Goal: Information Seeking & Learning: Learn about a topic

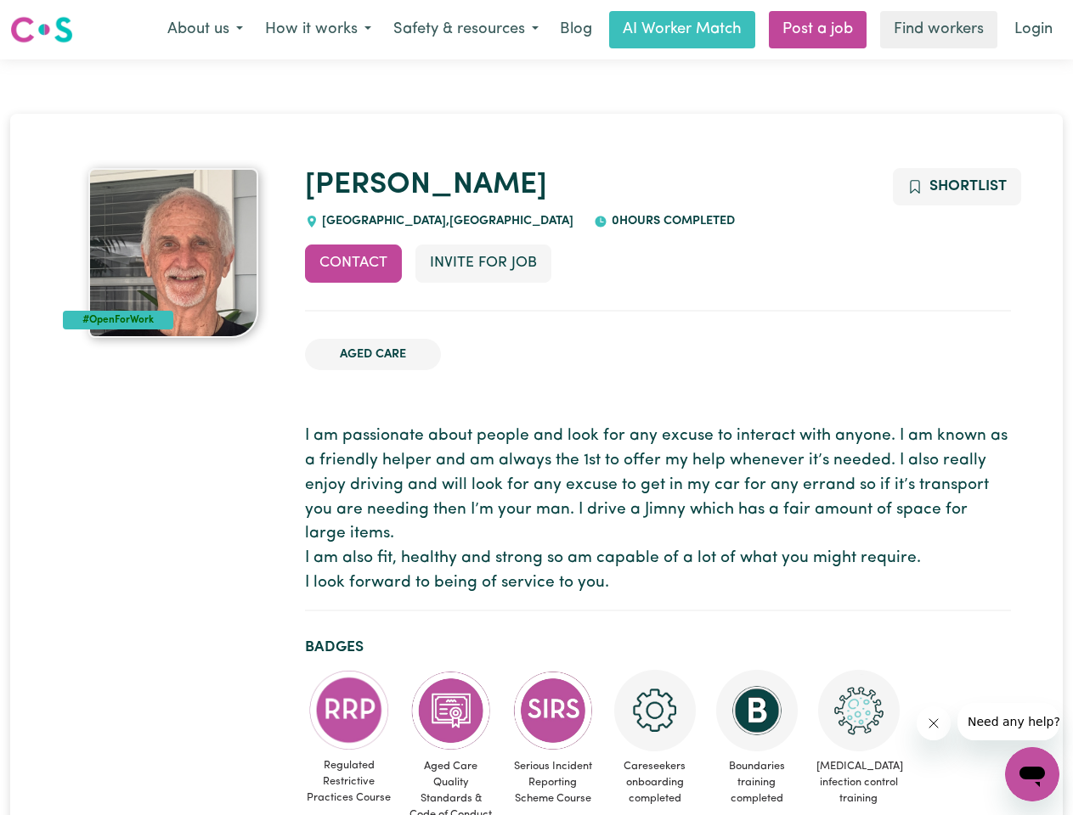
click at [205, 30] on button "About us" at bounding box center [205, 30] width 98 height 36
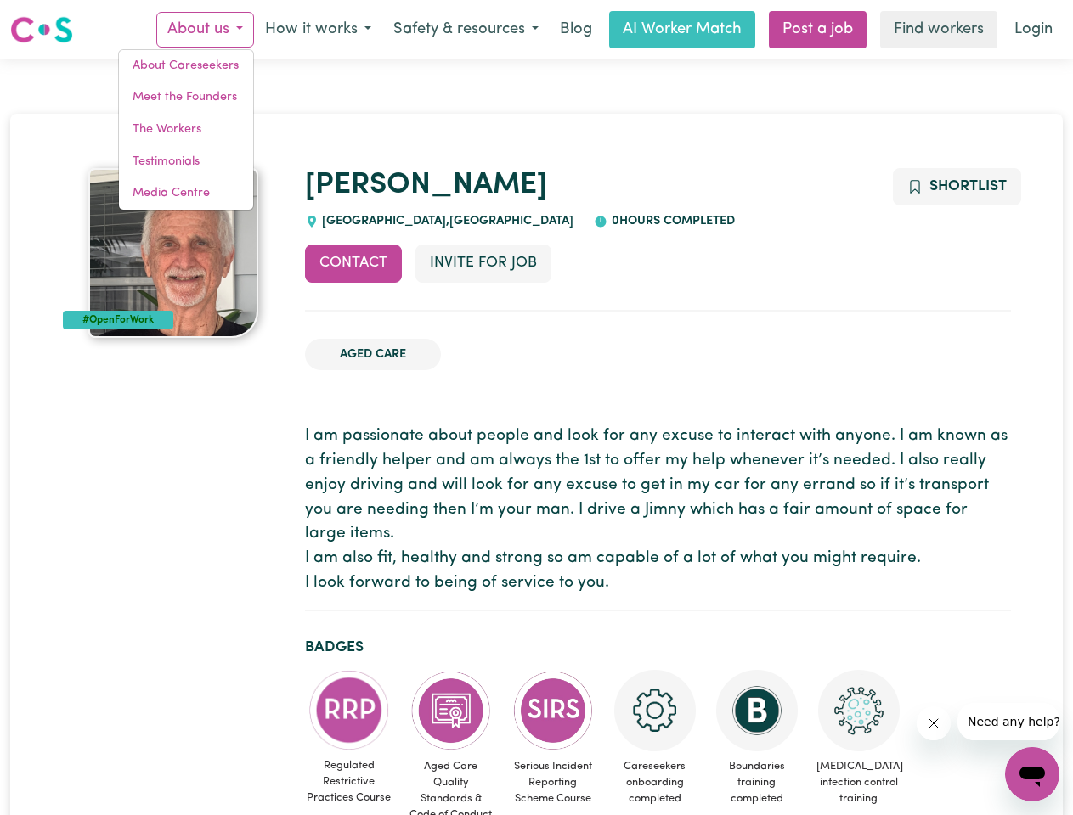
click at [317, 30] on button "How it works" at bounding box center [318, 30] width 128 height 36
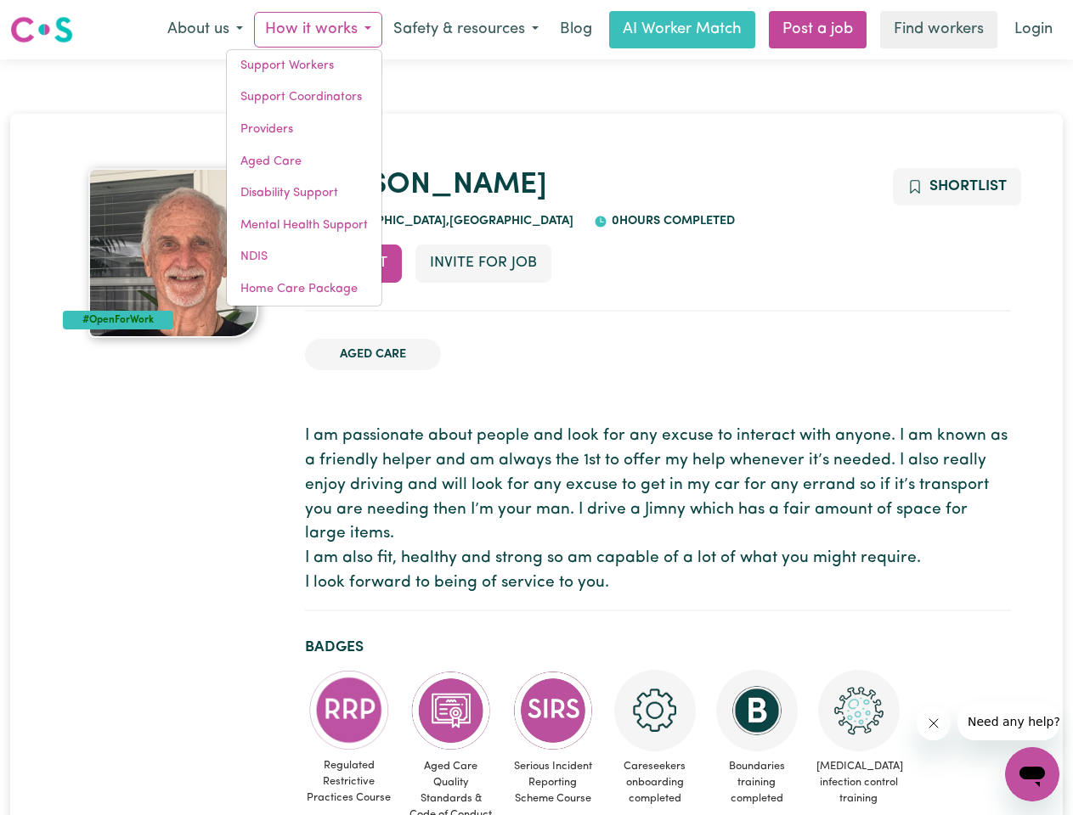
click at [465, 30] on button "Safety & resources" at bounding box center [465, 30] width 167 height 36
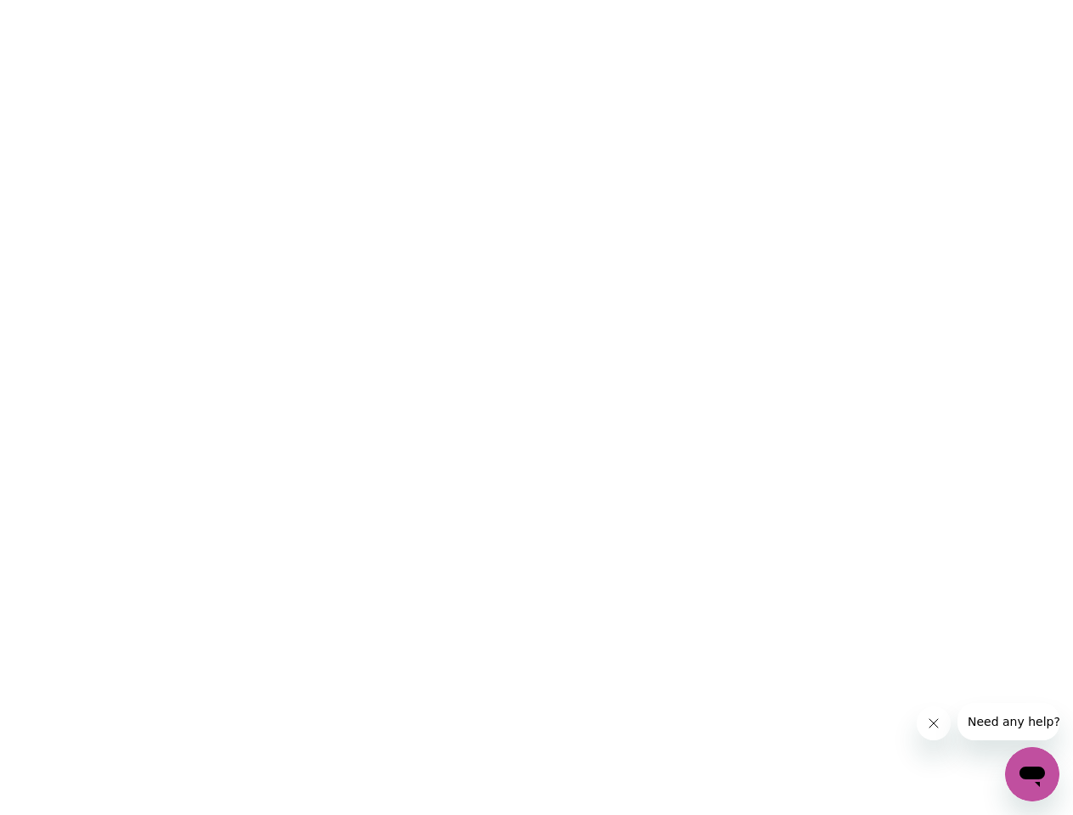
click at [482, 0] on html at bounding box center [536, 0] width 1073 height 0
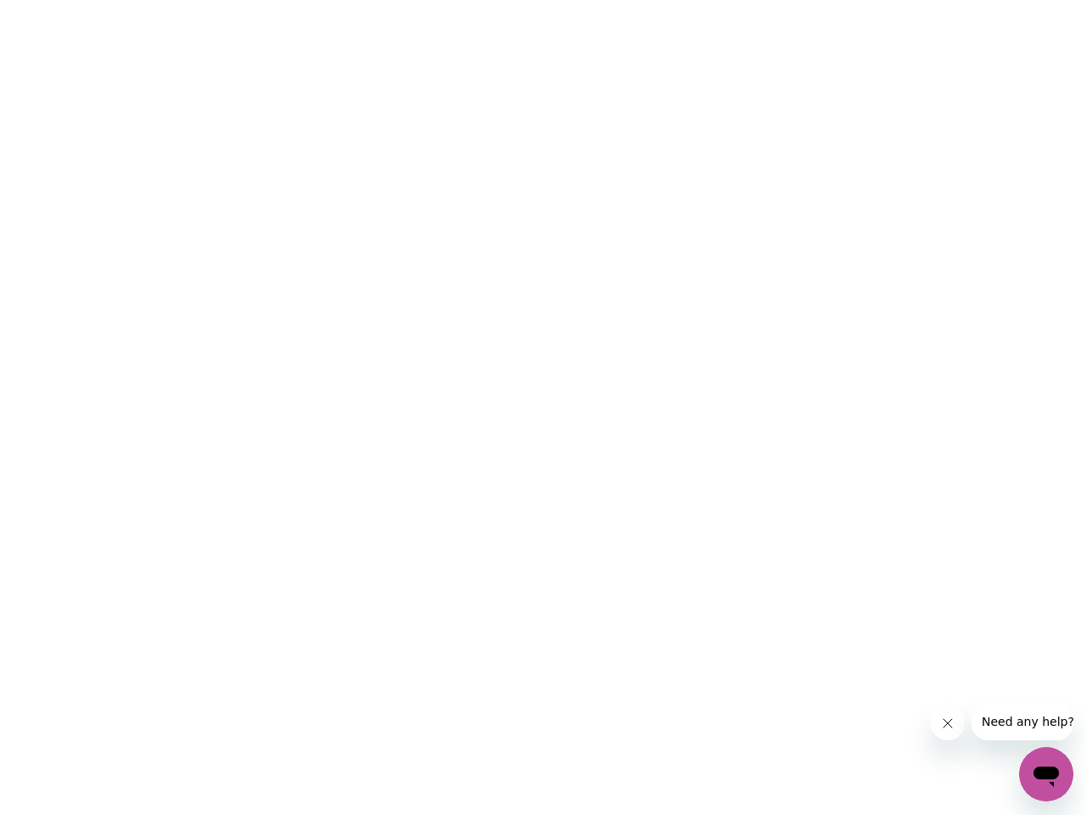
click at [956, 0] on html at bounding box center [543, 0] width 1087 height 0
click at [349, 0] on html at bounding box center [543, 0] width 1087 height 0
click at [451, 0] on html at bounding box center [543, 0] width 1087 height 0
